Goal: Transaction & Acquisition: Purchase product/service

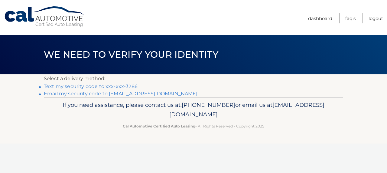
click at [128, 85] on link "Text my security code to xxx-xxx-3286" at bounding box center [91, 86] width 94 height 6
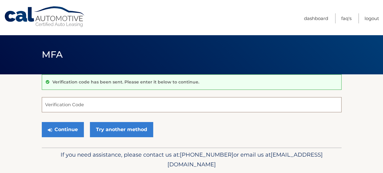
click at [59, 104] on input "Verification Code" at bounding box center [192, 104] width 300 height 15
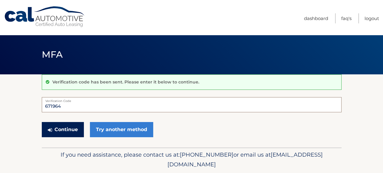
type input "671964"
click at [61, 130] on button "Continue" at bounding box center [63, 129] width 42 height 15
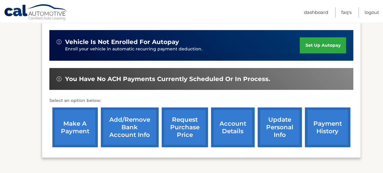
scroll to position [151, 0]
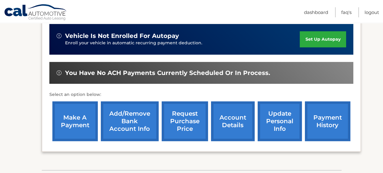
click at [79, 112] on link "make a payment" at bounding box center [74, 121] width 45 height 40
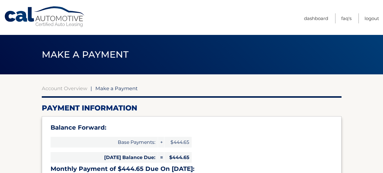
select select "YWI3MDNkYWMtNjY5Mi00Nzc4LTk0OTYtMTJkOTUyMzM4NWQ1"
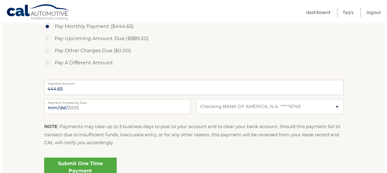
scroll to position [242, 0]
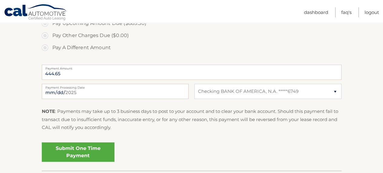
click at [78, 147] on link "Submit One Time Payment" at bounding box center [78, 151] width 73 height 19
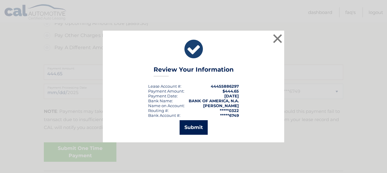
click at [194, 128] on button "Submit" at bounding box center [194, 127] width 28 height 15
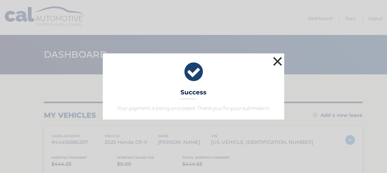
click at [281, 62] on button "×" at bounding box center [278, 61] width 12 height 12
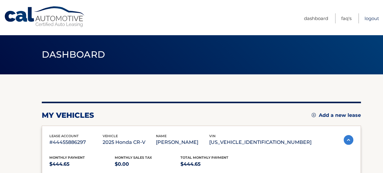
click at [369, 18] on link "Logout" at bounding box center [371, 18] width 15 height 10
